Goal: Task Accomplishment & Management: Use online tool/utility

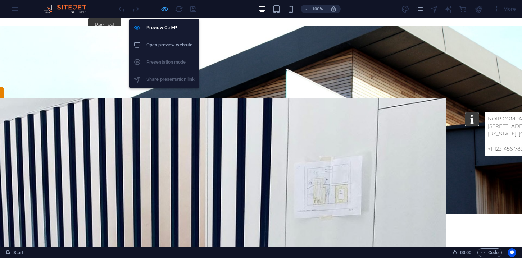
click at [166, 12] on icon "button" at bounding box center [164, 9] width 8 height 8
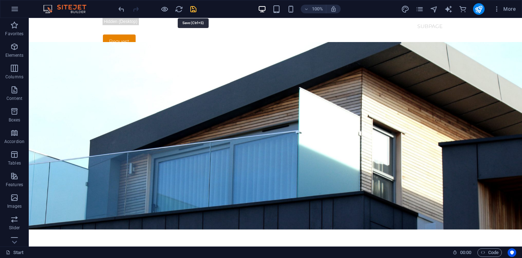
click at [194, 10] on icon "save" at bounding box center [193, 9] width 8 height 8
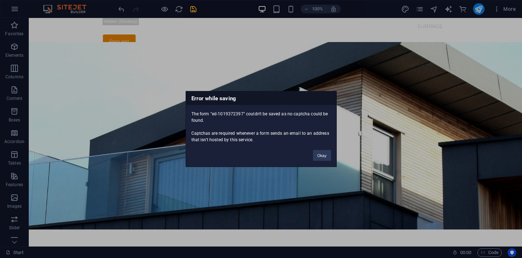
scroll to position [65, 0]
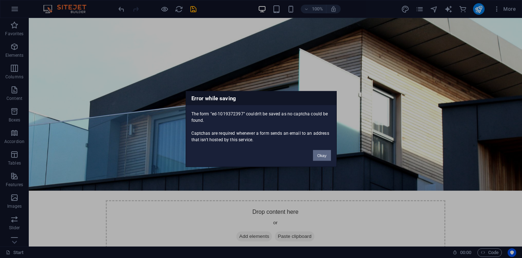
click at [326, 156] on button "Okay" at bounding box center [322, 155] width 18 height 11
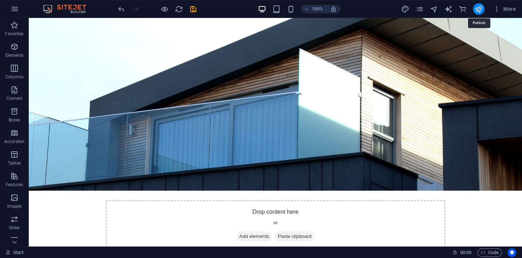
click at [480, 11] on icon "publish" at bounding box center [479, 9] width 8 height 8
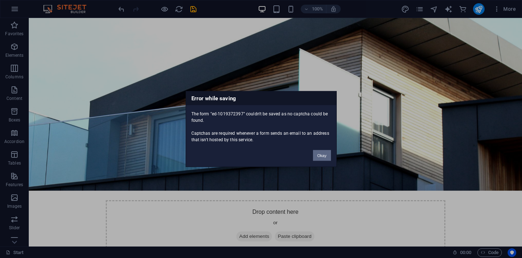
click at [318, 155] on button "Okay" at bounding box center [322, 155] width 18 height 11
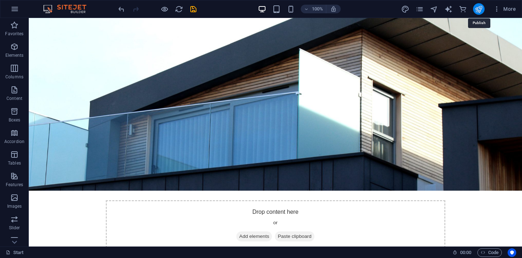
click at [476, 12] on icon "publish" at bounding box center [479, 9] width 8 height 8
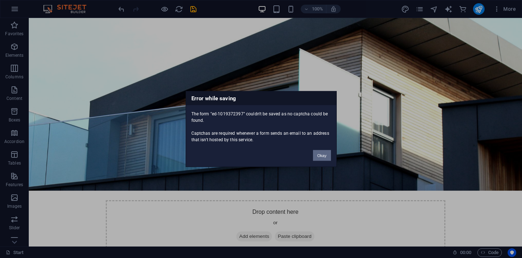
drag, startPoint x: 318, startPoint y: 156, endPoint x: 289, endPoint y: 138, distance: 33.9
click at [318, 156] on button "Okay" at bounding box center [322, 155] width 18 height 11
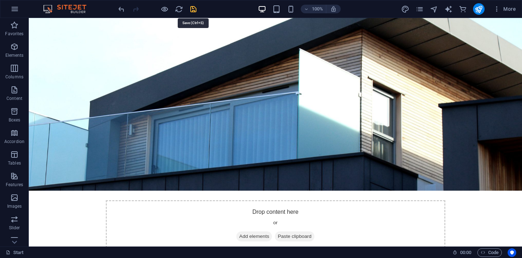
click at [192, 10] on icon "save" at bounding box center [193, 9] width 8 height 8
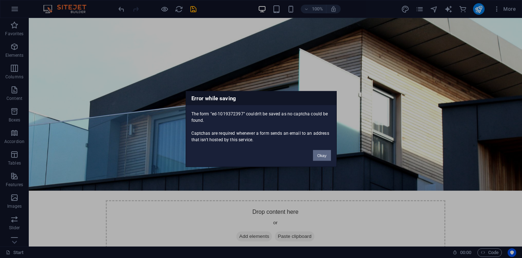
click at [325, 159] on button "Okay" at bounding box center [322, 155] width 18 height 11
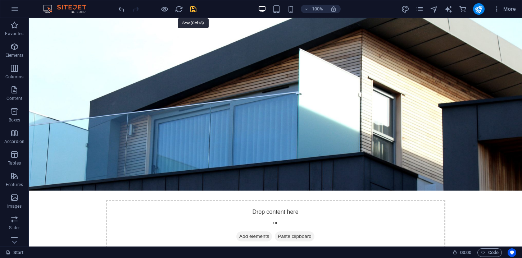
click at [195, 10] on icon "save" at bounding box center [193, 9] width 8 height 8
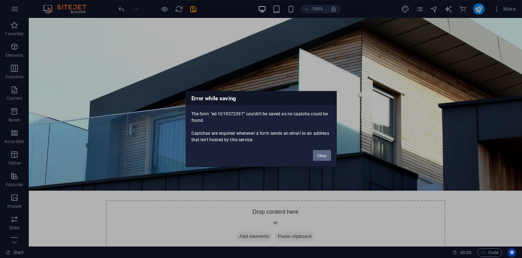
click at [316, 154] on button "Okay" at bounding box center [322, 155] width 18 height 11
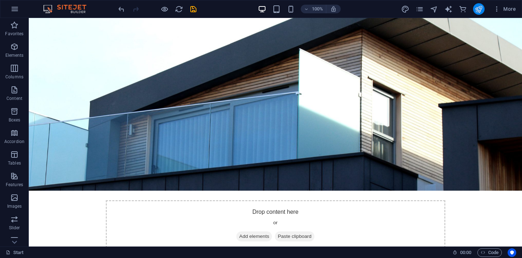
click at [480, 13] on button "publish" at bounding box center [479, 9] width 12 height 12
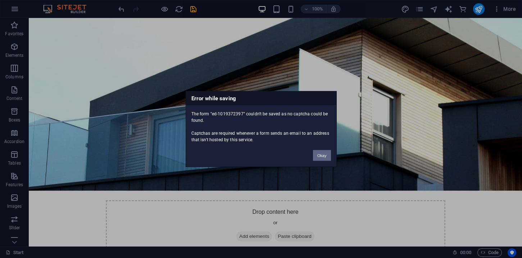
click at [319, 158] on button "Okay" at bounding box center [322, 155] width 18 height 11
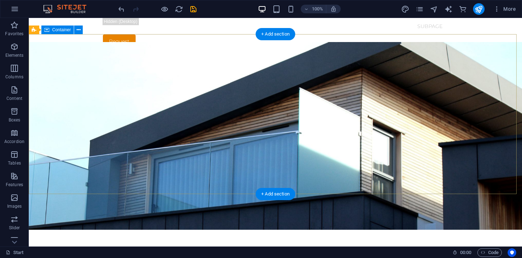
scroll to position [1, 0]
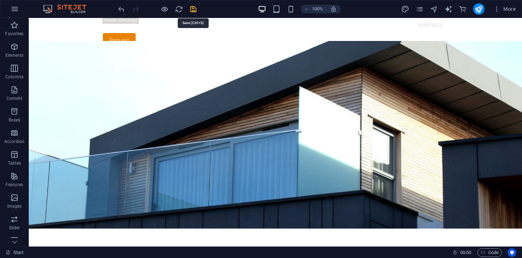
click at [196, 10] on icon "save" at bounding box center [193, 9] width 8 height 8
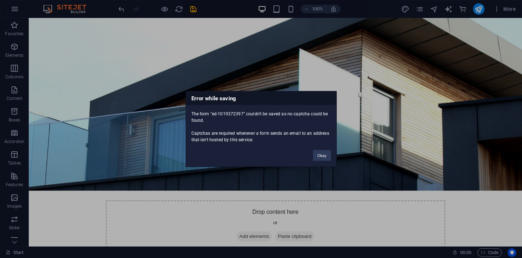
click at [324, 164] on div "Error while saving The form "ed-1019372397" couldn't be saved as no captcha cou…" at bounding box center [261, 129] width 151 height 76
click at [323, 161] on div "Okay" at bounding box center [322, 152] width 29 height 18
click at [322, 158] on button "Okay" at bounding box center [322, 155] width 18 height 11
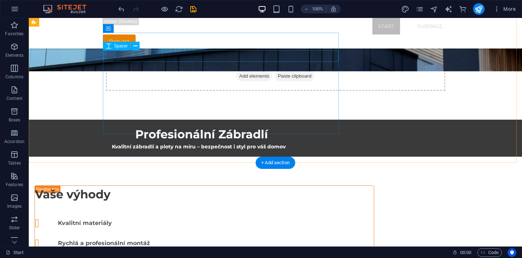
scroll to position [0, 0]
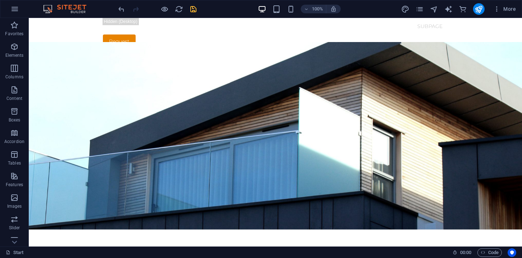
click at [193, 13] on icon "save" at bounding box center [193, 9] width 8 height 8
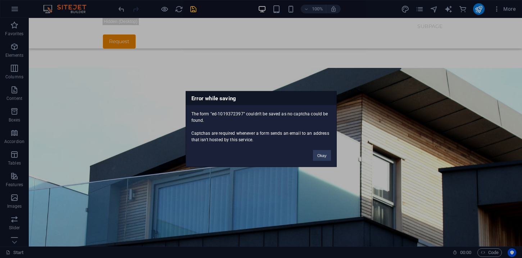
scroll to position [65, 0]
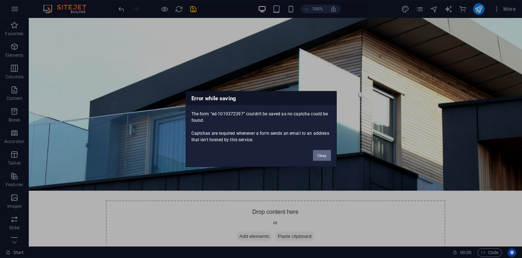
click at [316, 154] on button "Okay" at bounding box center [322, 155] width 18 height 11
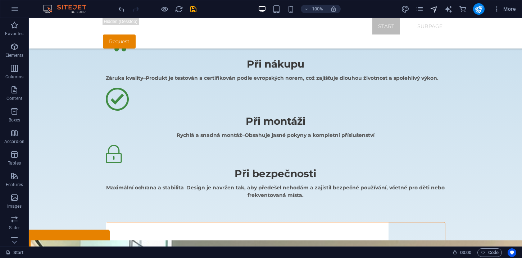
scroll to position [748, 0]
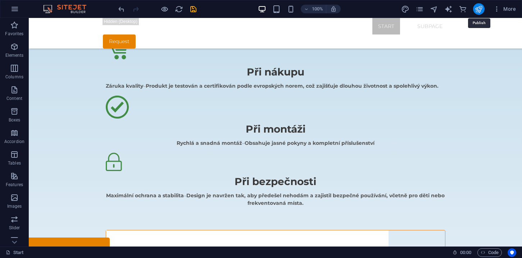
click at [479, 8] on icon "publish" at bounding box center [479, 9] width 8 height 8
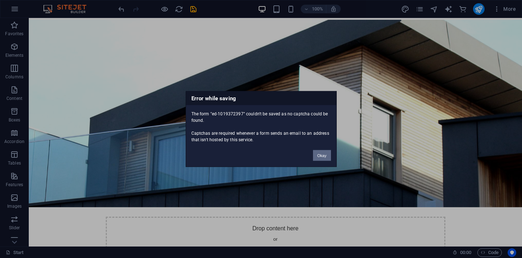
click at [320, 154] on button "Okay" at bounding box center [322, 155] width 18 height 11
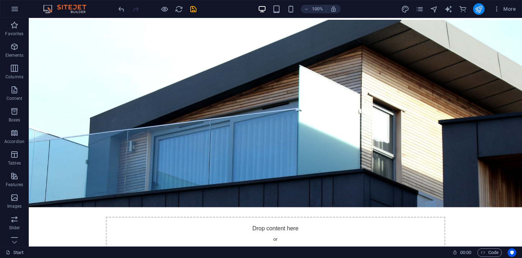
click at [477, 15] on div "100% More" at bounding box center [260, 8] width 521 height 17
click at [478, 13] on button "publish" at bounding box center [479, 9] width 12 height 12
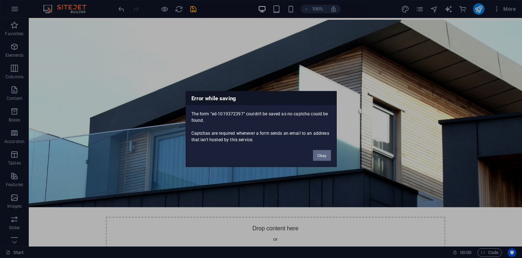
scroll to position [65, 0]
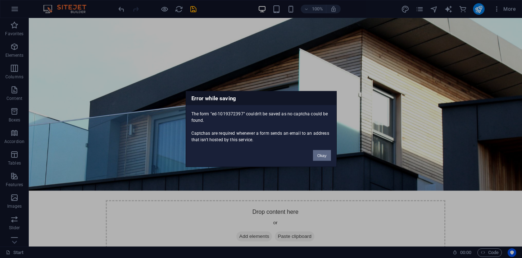
drag, startPoint x: 320, startPoint y: 157, endPoint x: 291, endPoint y: 139, distance: 33.9
click at [320, 157] on button "Okay" at bounding box center [322, 155] width 18 height 11
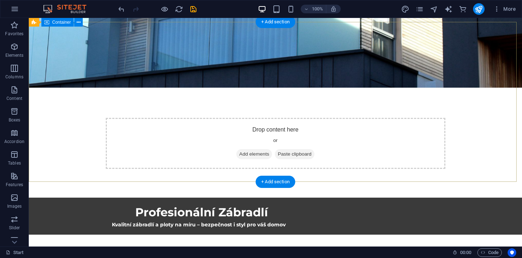
scroll to position [13, 0]
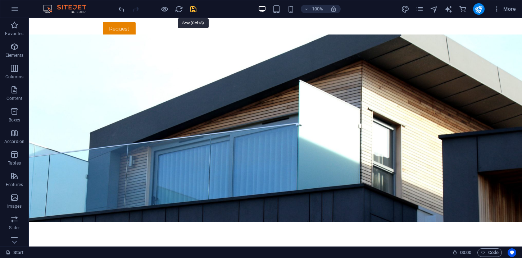
click at [193, 10] on icon "save" at bounding box center [193, 9] width 8 height 8
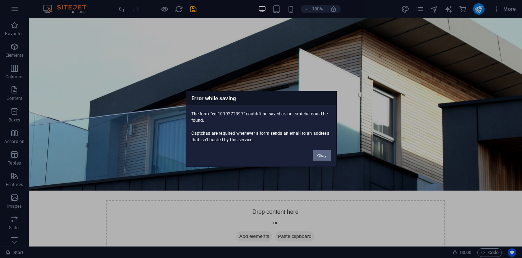
click at [326, 155] on button "Okay" at bounding box center [322, 155] width 18 height 11
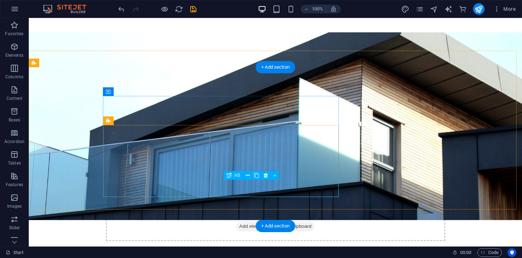
scroll to position [0, 0]
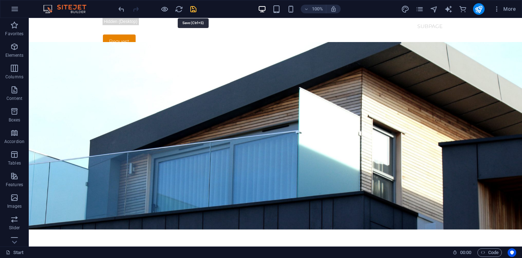
click at [194, 10] on icon "save" at bounding box center [193, 9] width 8 height 8
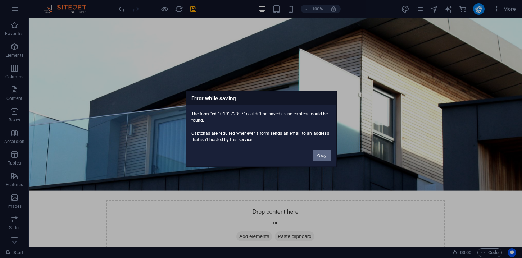
drag, startPoint x: 322, startPoint y: 156, endPoint x: 309, endPoint y: 135, distance: 24.9
click at [322, 156] on button "Okay" at bounding box center [322, 155] width 18 height 11
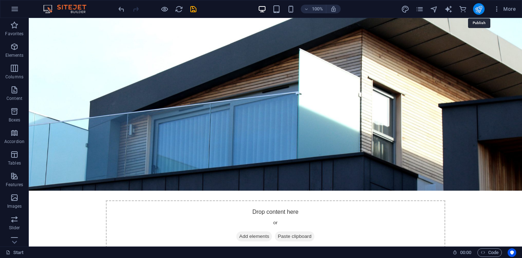
click at [481, 12] on icon "publish" at bounding box center [479, 9] width 8 height 8
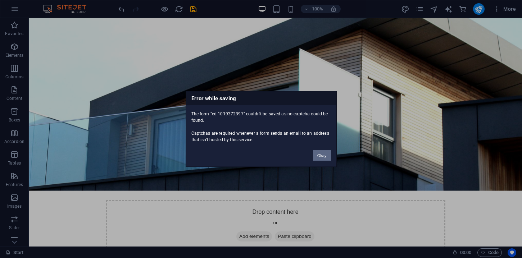
drag, startPoint x: 322, startPoint y: 156, endPoint x: 293, endPoint y: 138, distance: 33.9
click at [322, 156] on button "Okay" at bounding box center [322, 155] width 18 height 11
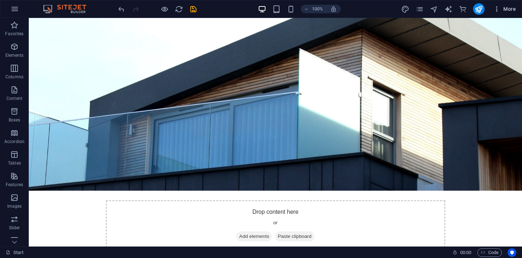
click at [500, 13] on button "More" at bounding box center [504, 9] width 28 height 12
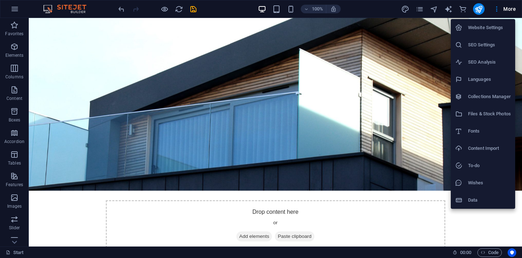
click at [486, 32] on li "Website Settings" at bounding box center [483, 27] width 64 height 17
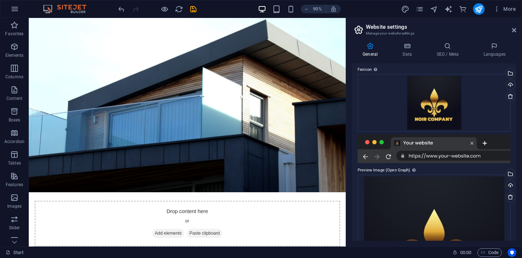
scroll to position [0, 0]
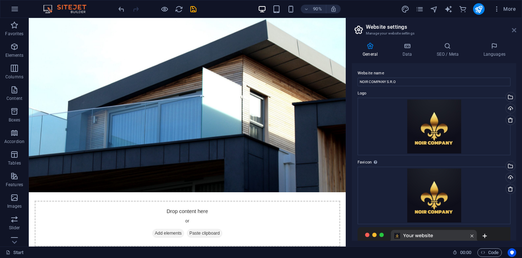
click at [514, 30] on icon at bounding box center [514, 30] width 4 height 6
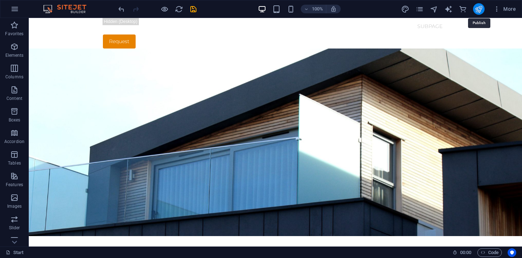
click at [477, 11] on icon "publish" at bounding box center [479, 9] width 8 height 8
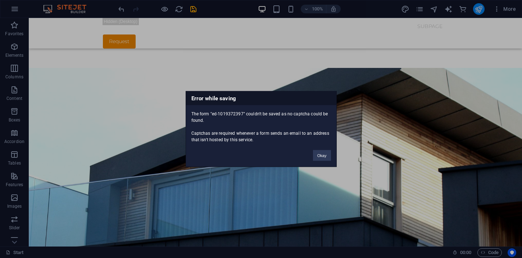
scroll to position [65, 0]
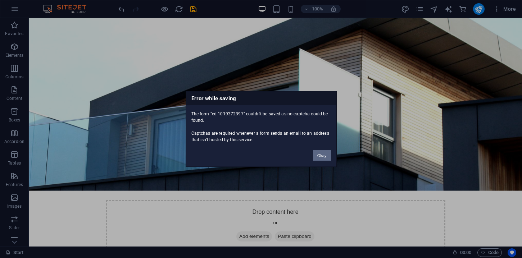
click at [321, 160] on button "Okay" at bounding box center [322, 155] width 18 height 11
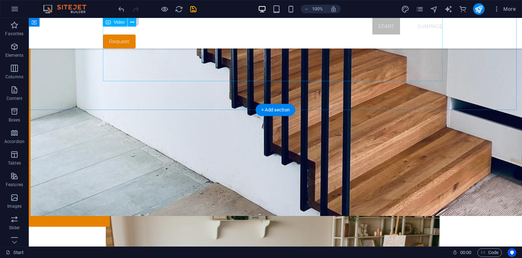
scroll to position [1787, 0]
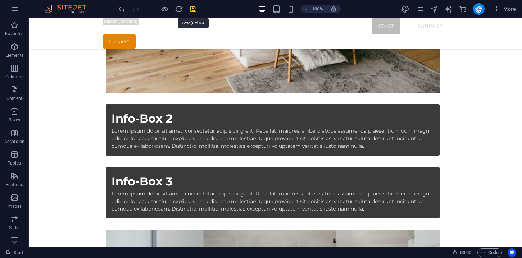
click at [192, 12] on icon "save" at bounding box center [193, 9] width 8 height 8
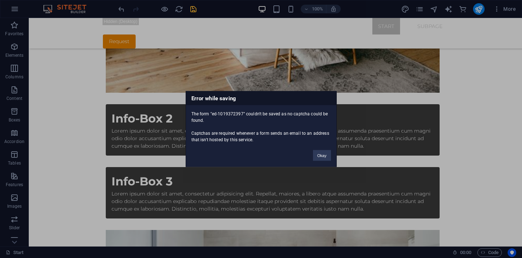
scroll to position [48, 0]
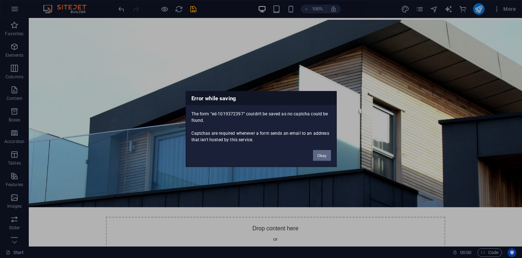
click at [314, 156] on button "Okay" at bounding box center [322, 155] width 18 height 11
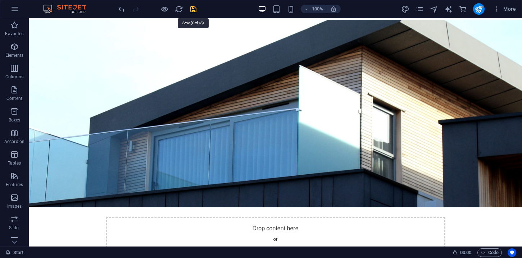
click at [194, 10] on icon "save" at bounding box center [193, 9] width 8 height 8
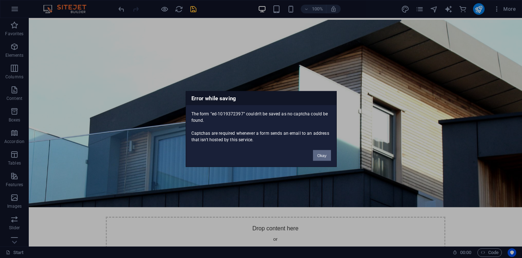
scroll to position [65, 0]
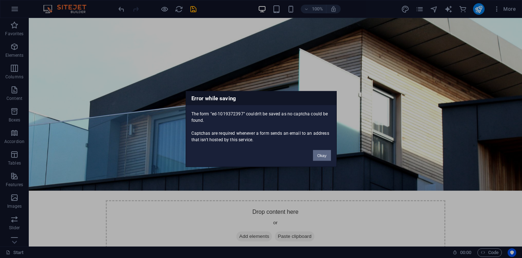
drag, startPoint x: 322, startPoint y: 158, endPoint x: 294, endPoint y: 140, distance: 33.8
click at [322, 158] on button "Okay" at bounding box center [322, 155] width 18 height 11
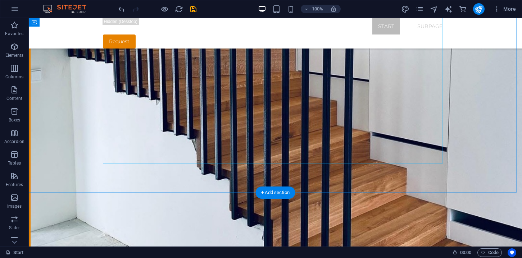
scroll to position [1402, 0]
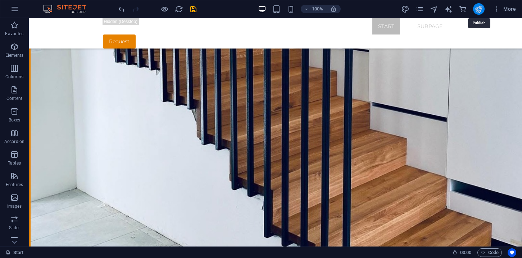
click at [478, 8] on icon "publish" at bounding box center [479, 9] width 8 height 8
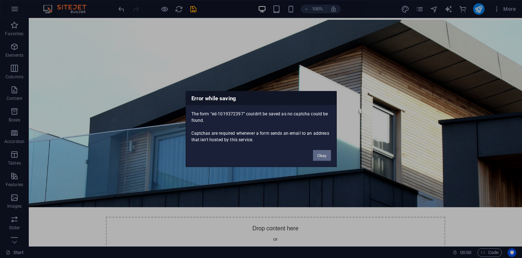
click at [319, 160] on button "Okay" at bounding box center [322, 155] width 18 height 11
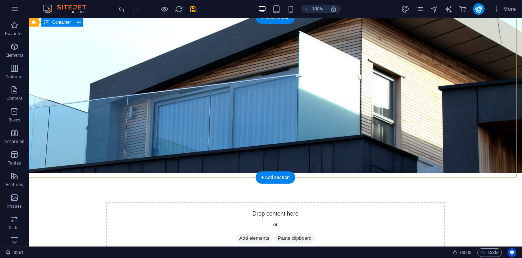
scroll to position [0, 0]
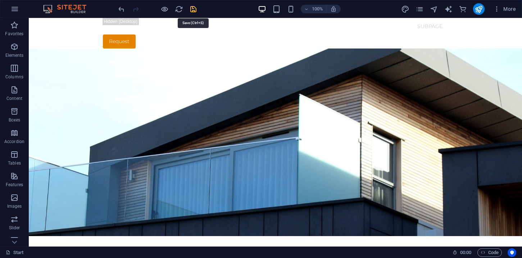
click at [193, 9] on icon "save" at bounding box center [193, 9] width 8 height 8
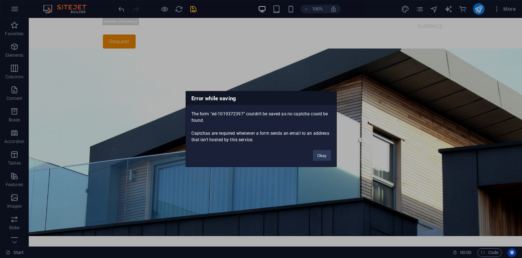
scroll to position [65, 0]
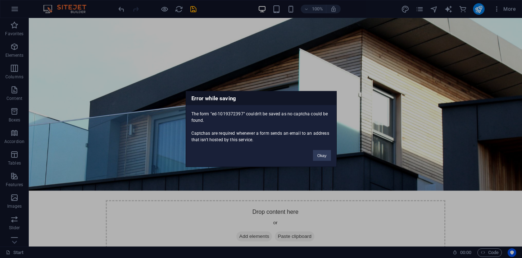
click at [475, 8] on div "Error while saving The form "ed-1019372397" couldn't be saved as no captcha cou…" at bounding box center [261, 129] width 522 height 258
click at [509, 7] on div "Error while saving The form "ed-1019372397" couldn't be saved as no captcha cou…" at bounding box center [261, 129] width 522 height 258
click at [493, 50] on div "Error while saving The form "ed-1019372397" couldn't be saved as no captcha cou…" at bounding box center [261, 129] width 522 height 258
click at [325, 153] on button "Okay" at bounding box center [322, 155] width 18 height 11
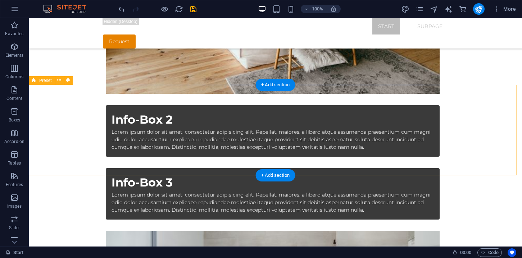
scroll to position [1787, 0]
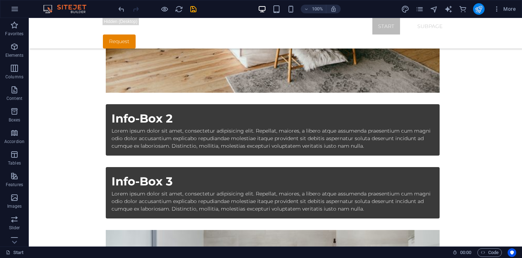
click at [479, 14] on button "publish" at bounding box center [479, 9] width 12 height 12
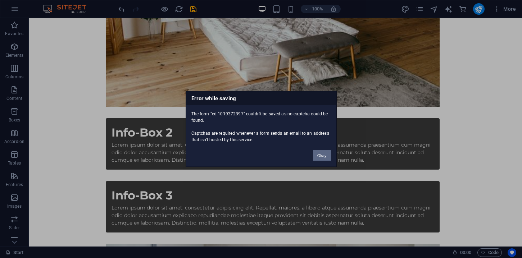
scroll to position [48, 0]
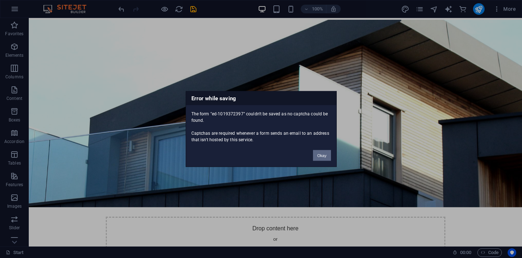
click at [324, 157] on button "Okay" at bounding box center [322, 155] width 18 height 11
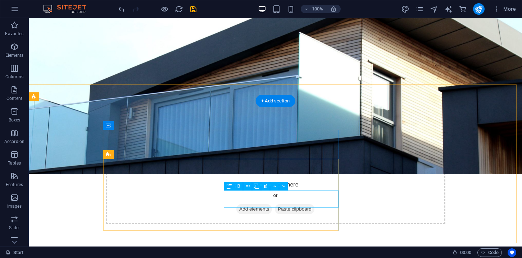
scroll to position [0, 0]
